Goal: Transaction & Acquisition: Purchase product/service

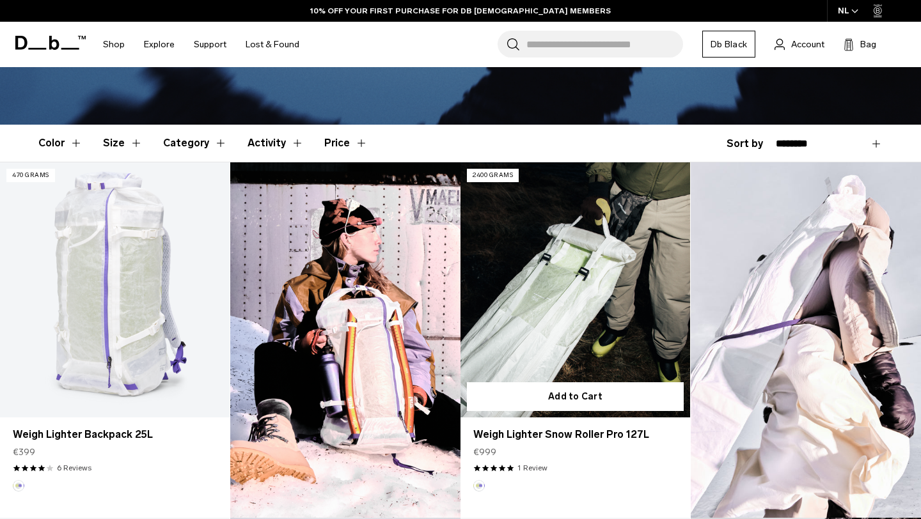
scroll to position [254, 0]
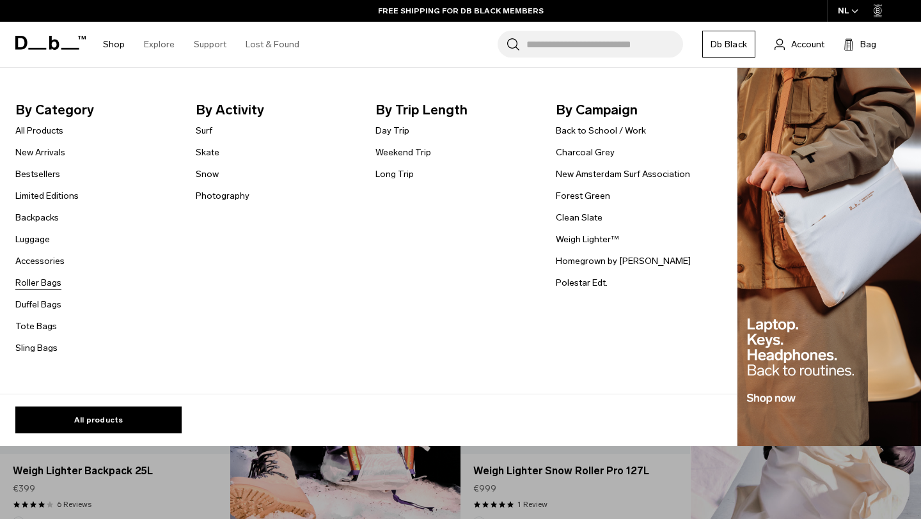
click at [38, 281] on link "Roller Bags" at bounding box center [38, 282] width 46 height 13
